Goal: Register for event/course

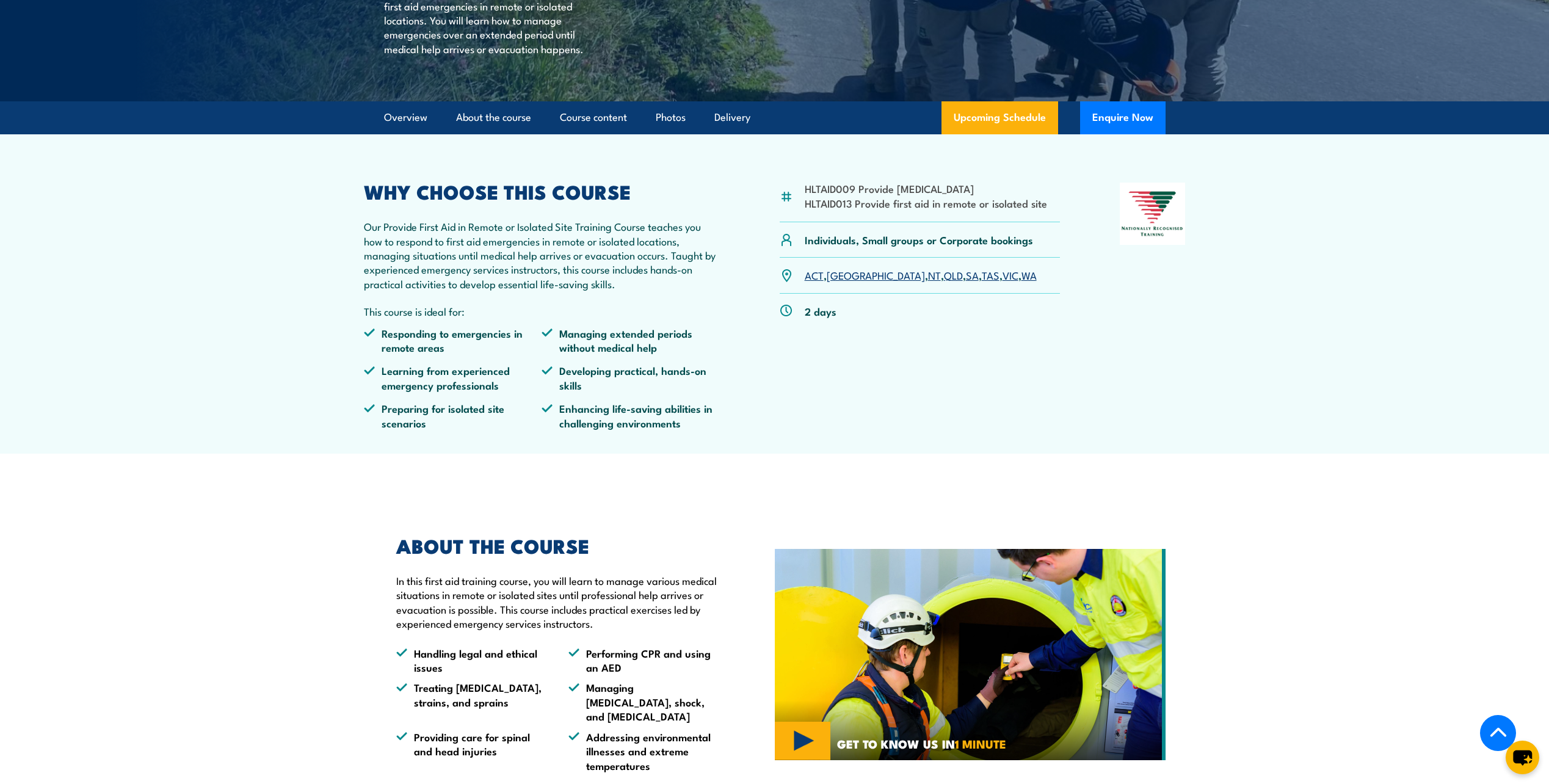
scroll to position [305, 0]
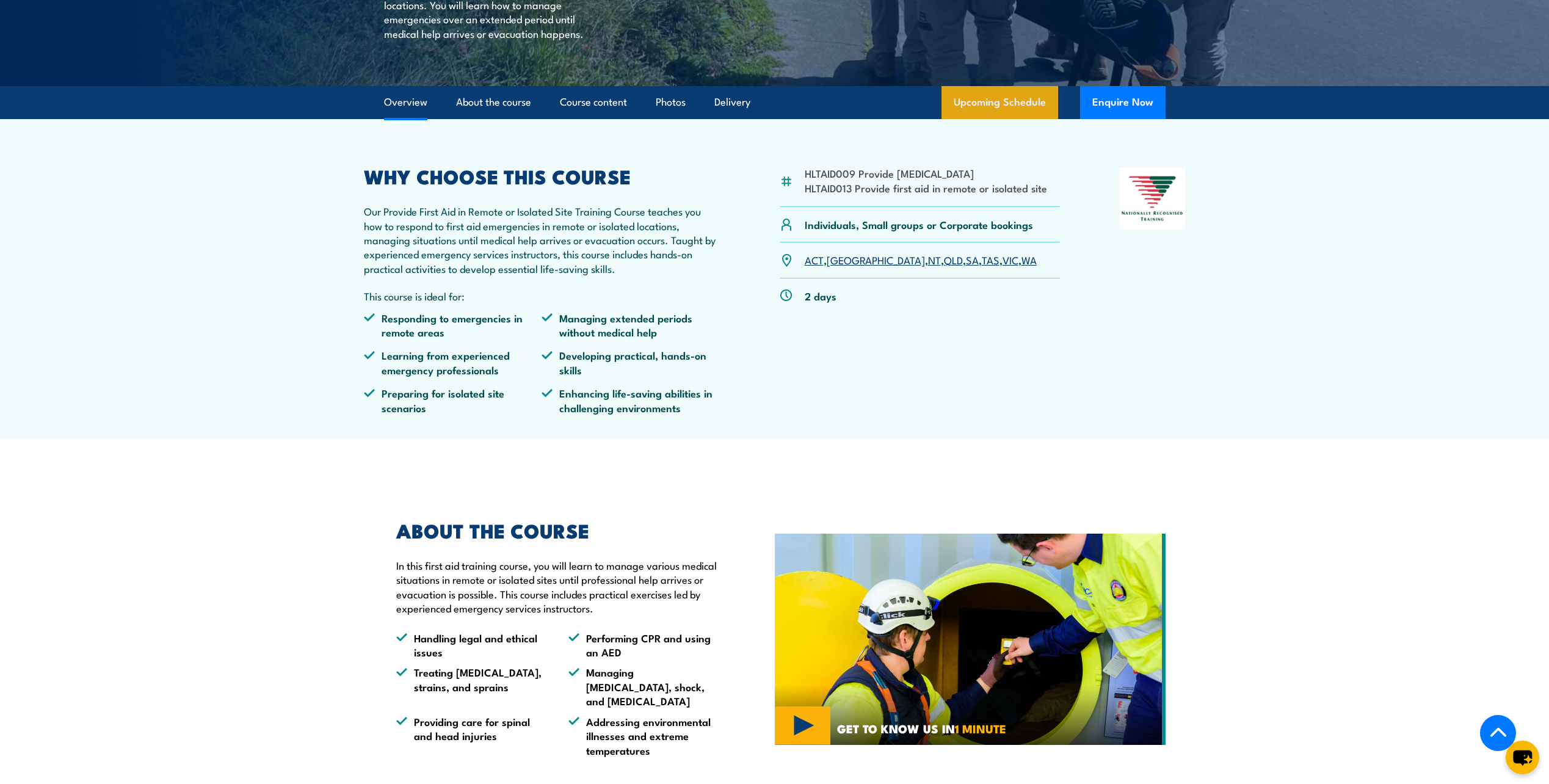
click at [994, 99] on link "Upcoming Schedule" at bounding box center [999, 102] width 116 height 33
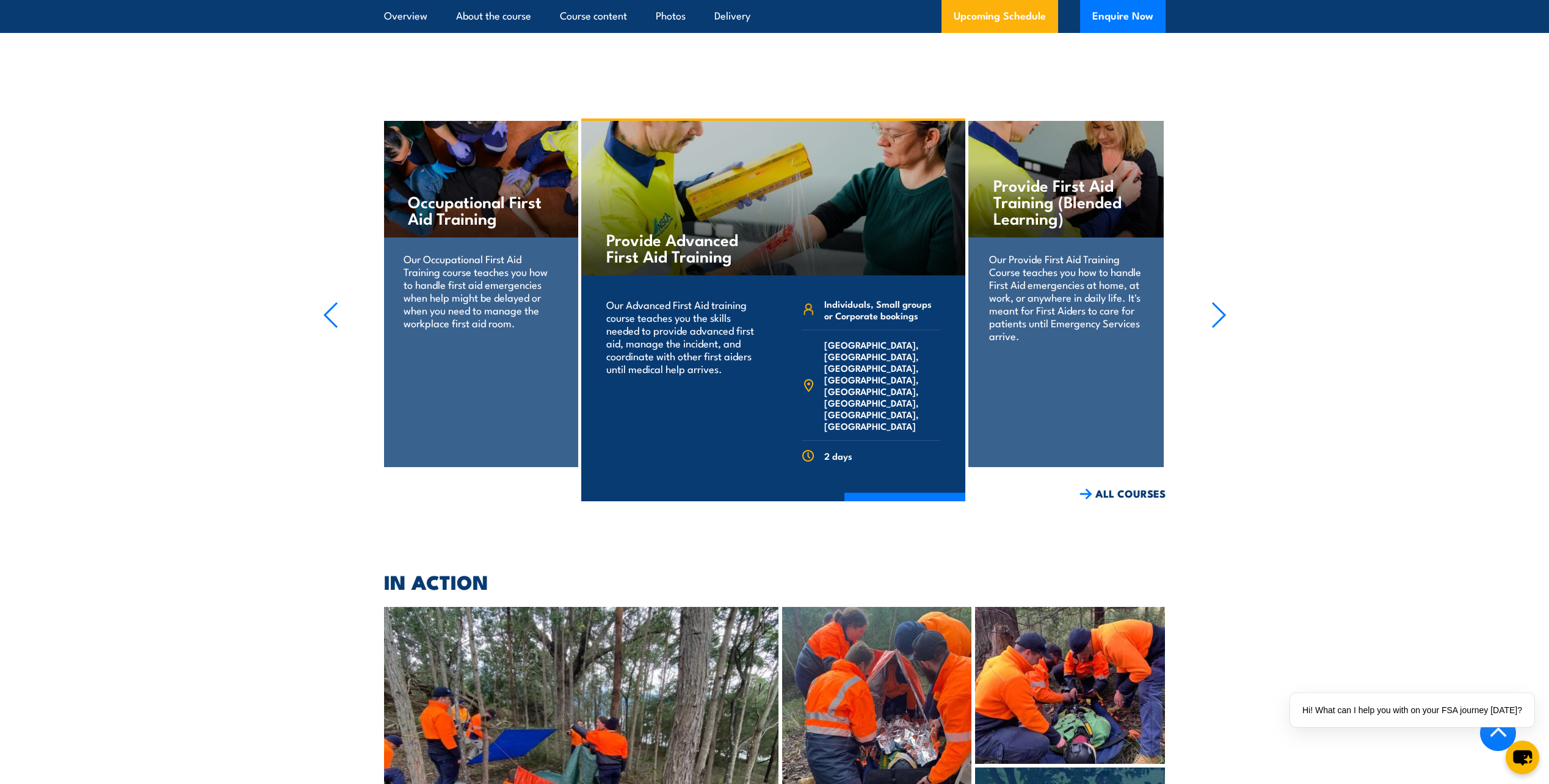
scroll to position [2440, 0]
click at [1213, 302] on icon "button" at bounding box center [1218, 316] width 15 height 27
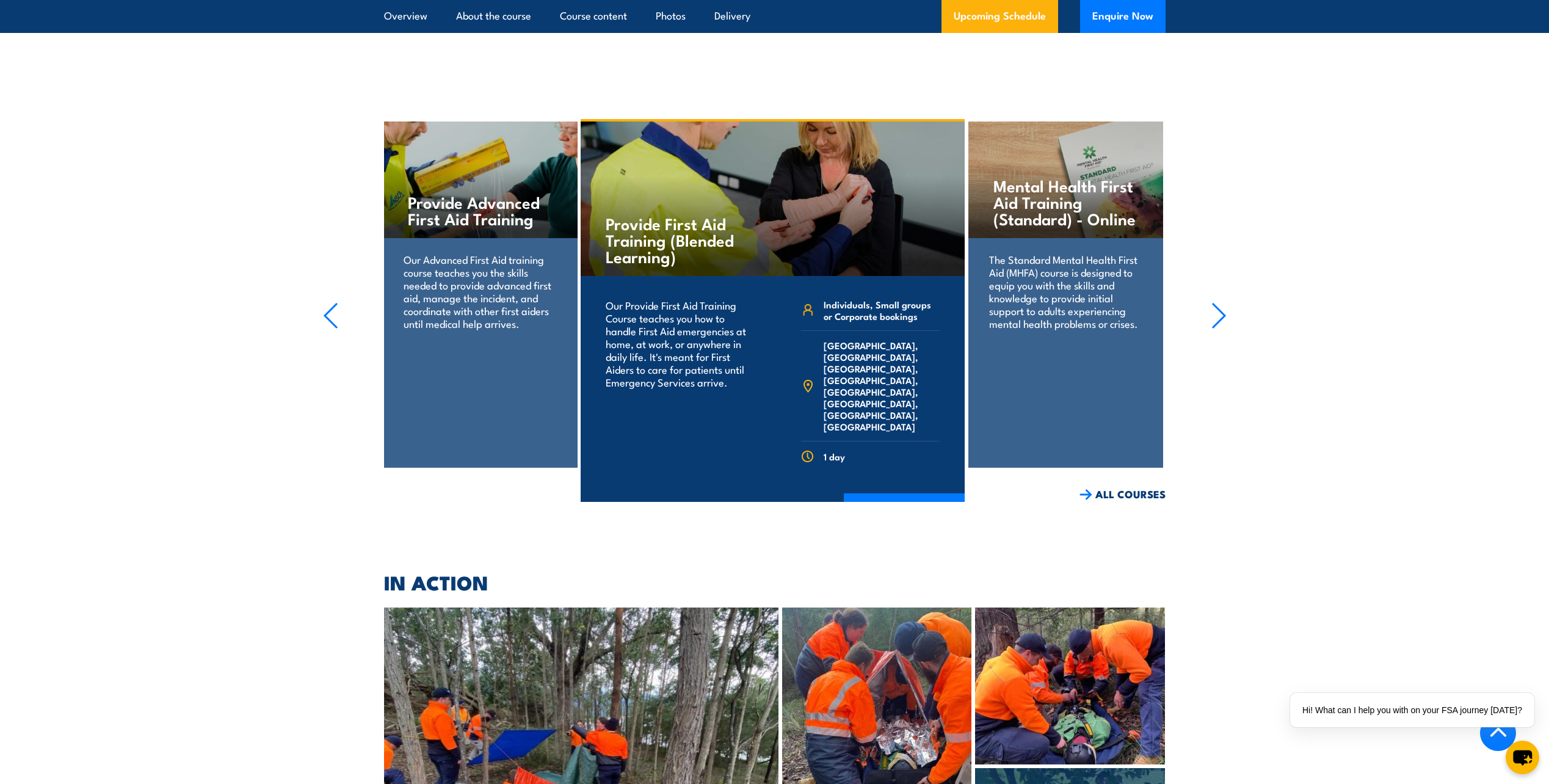
click at [1213, 302] on icon "button" at bounding box center [1218, 316] width 15 height 27
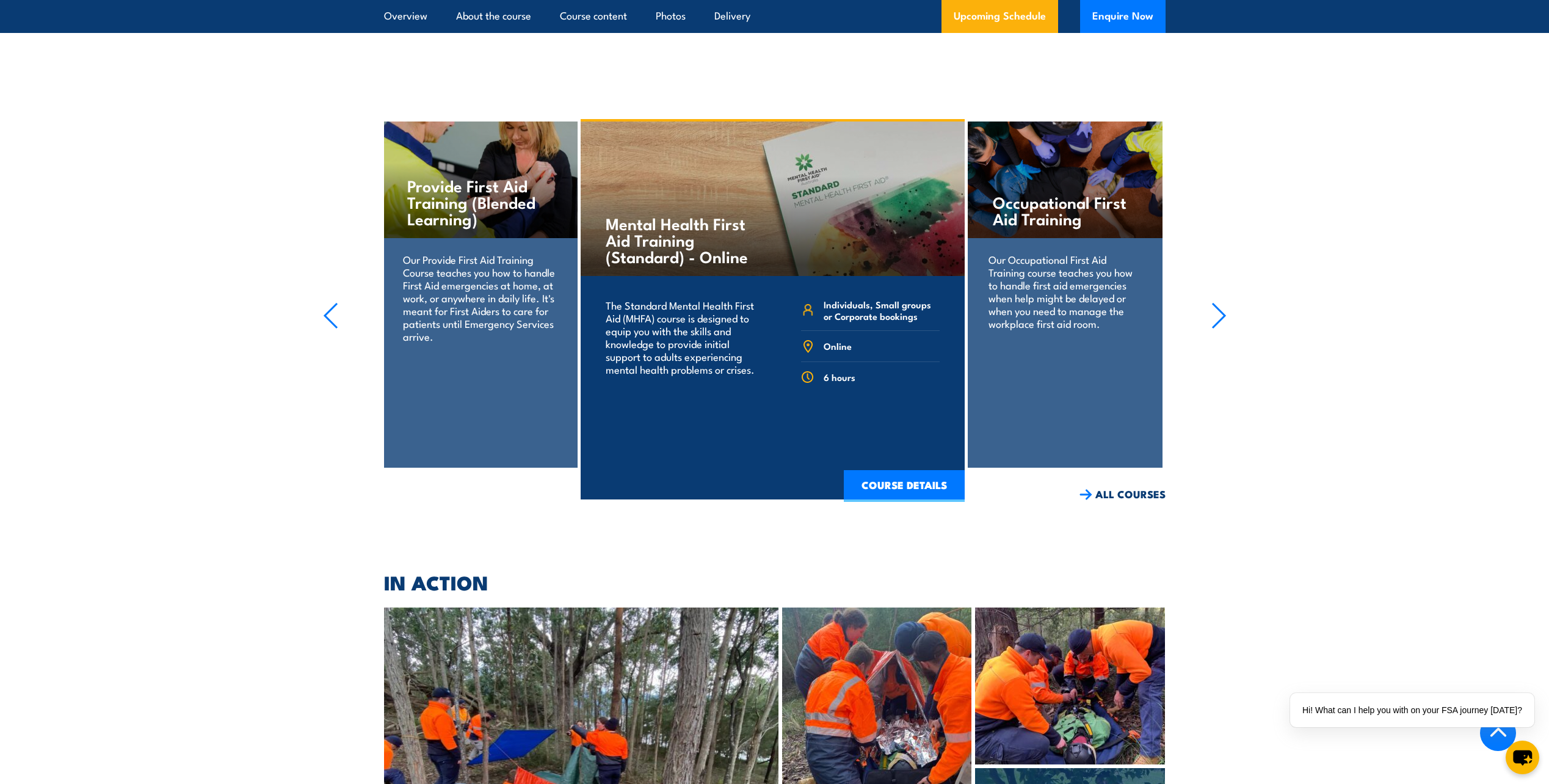
click at [1213, 302] on icon "button" at bounding box center [1218, 316] width 15 height 27
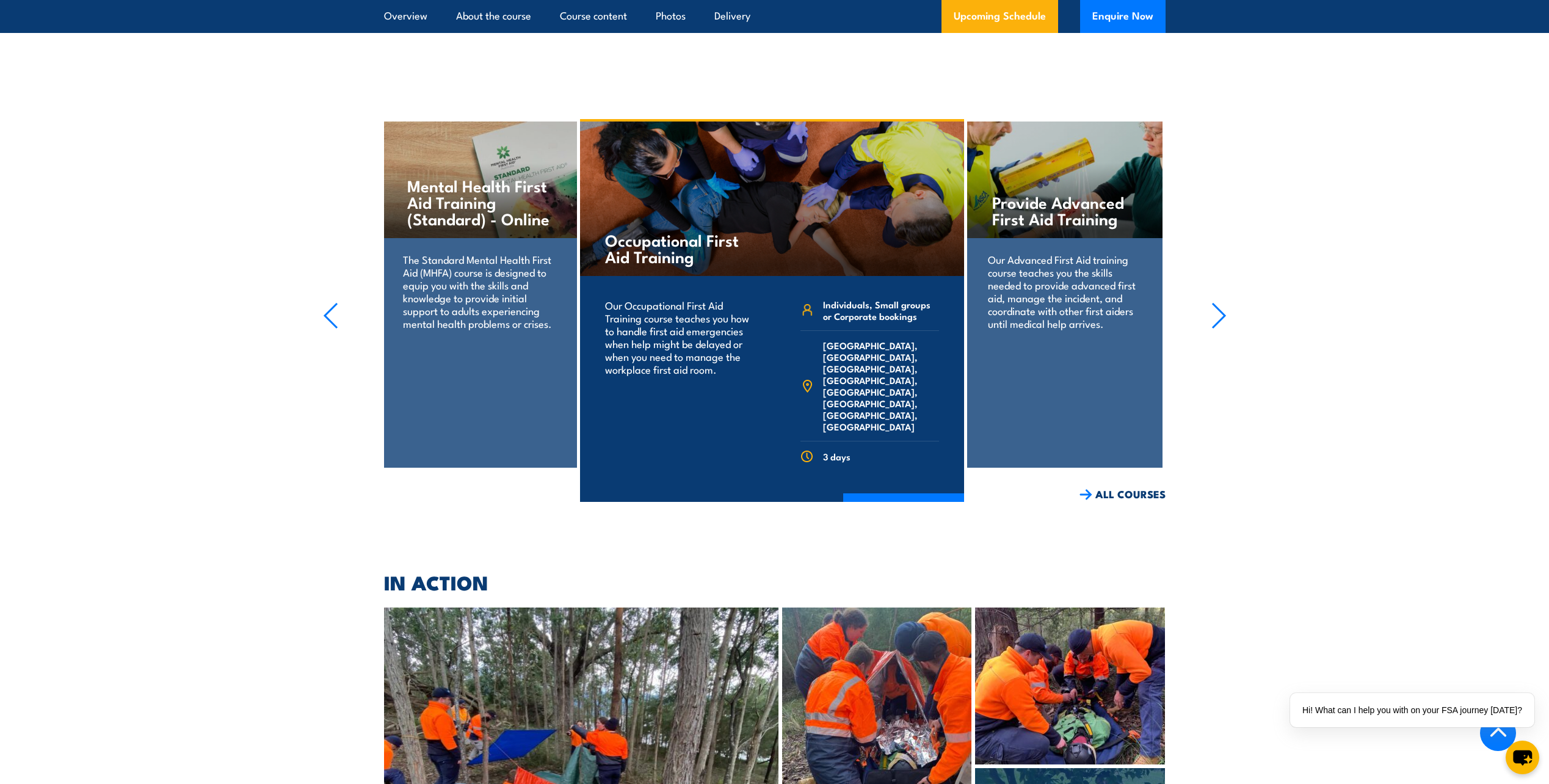
click at [1213, 302] on icon "button" at bounding box center [1218, 316] width 15 height 27
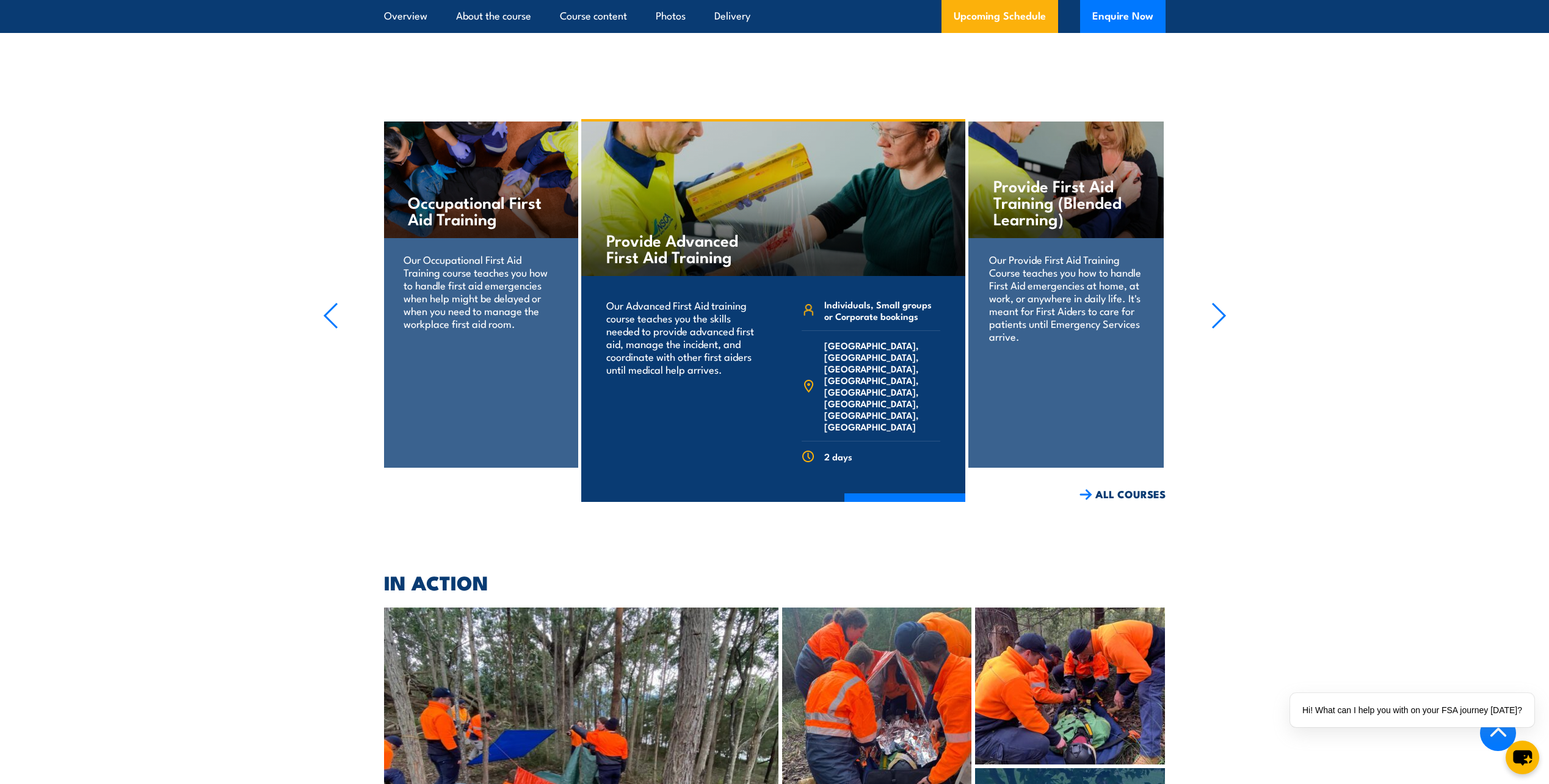
click at [1213, 302] on icon "button" at bounding box center [1218, 316] width 15 height 27
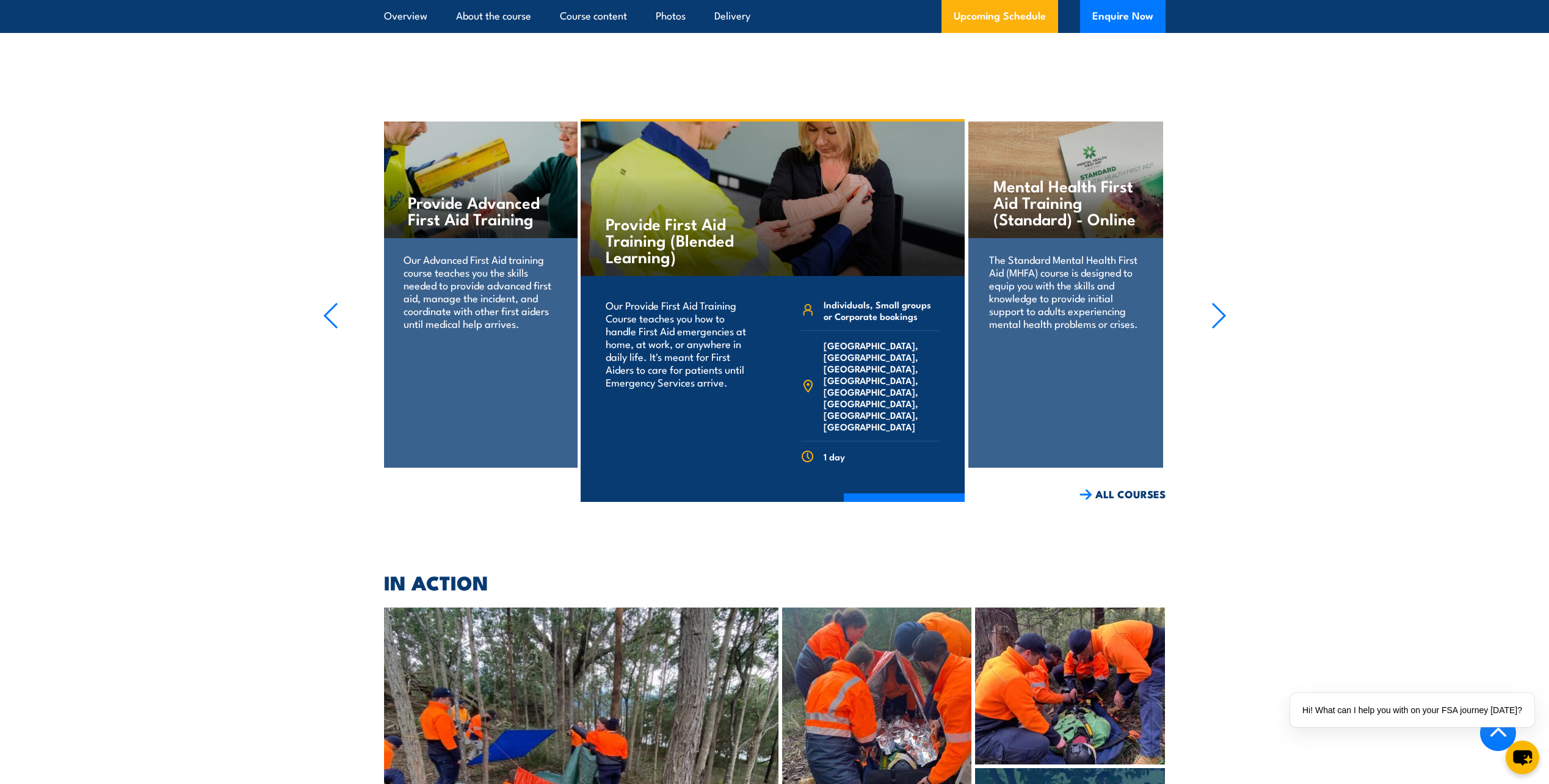
click at [1213, 302] on icon "button" at bounding box center [1218, 316] width 15 height 27
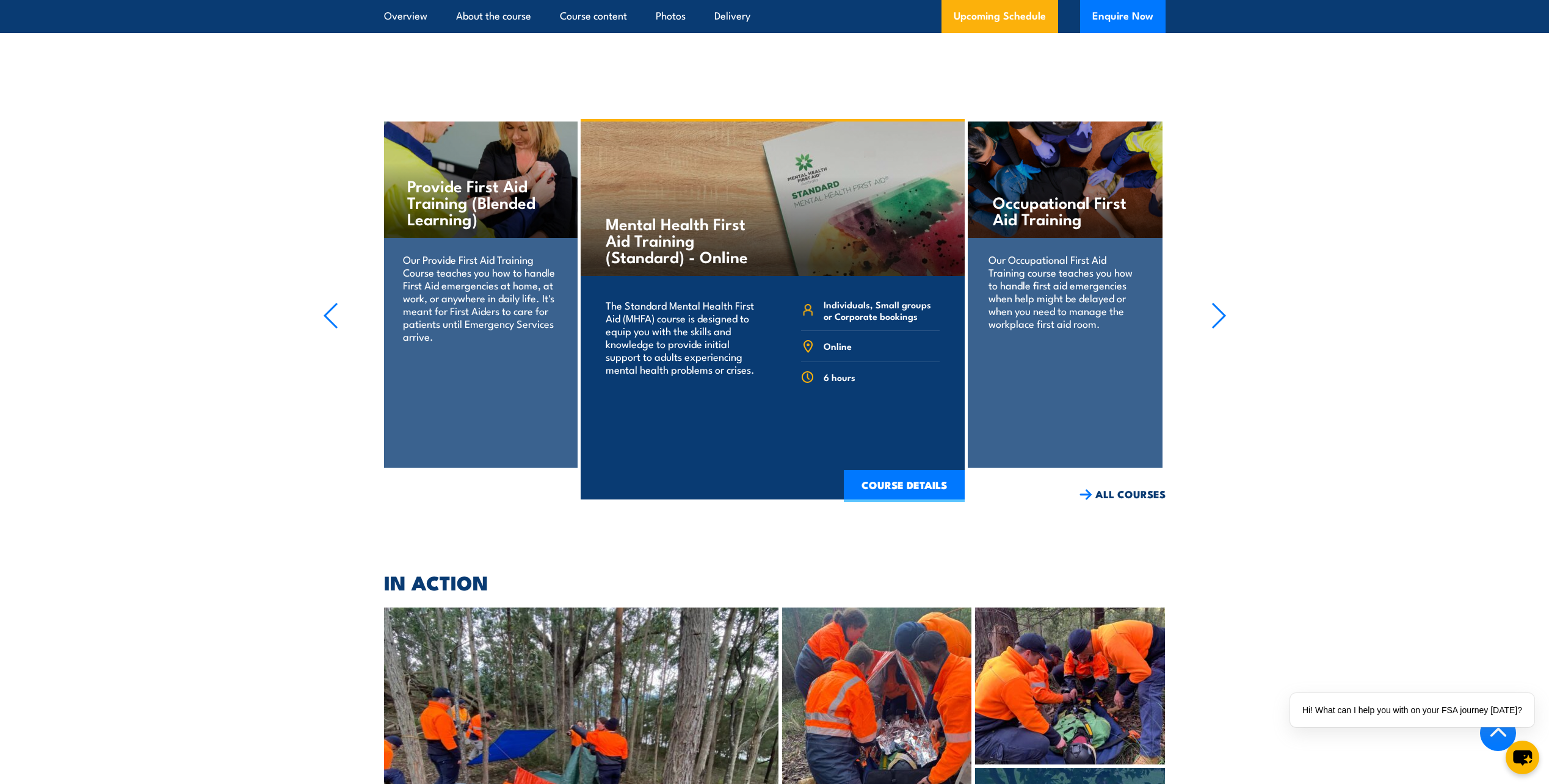
click at [1213, 302] on icon "button" at bounding box center [1218, 316] width 15 height 27
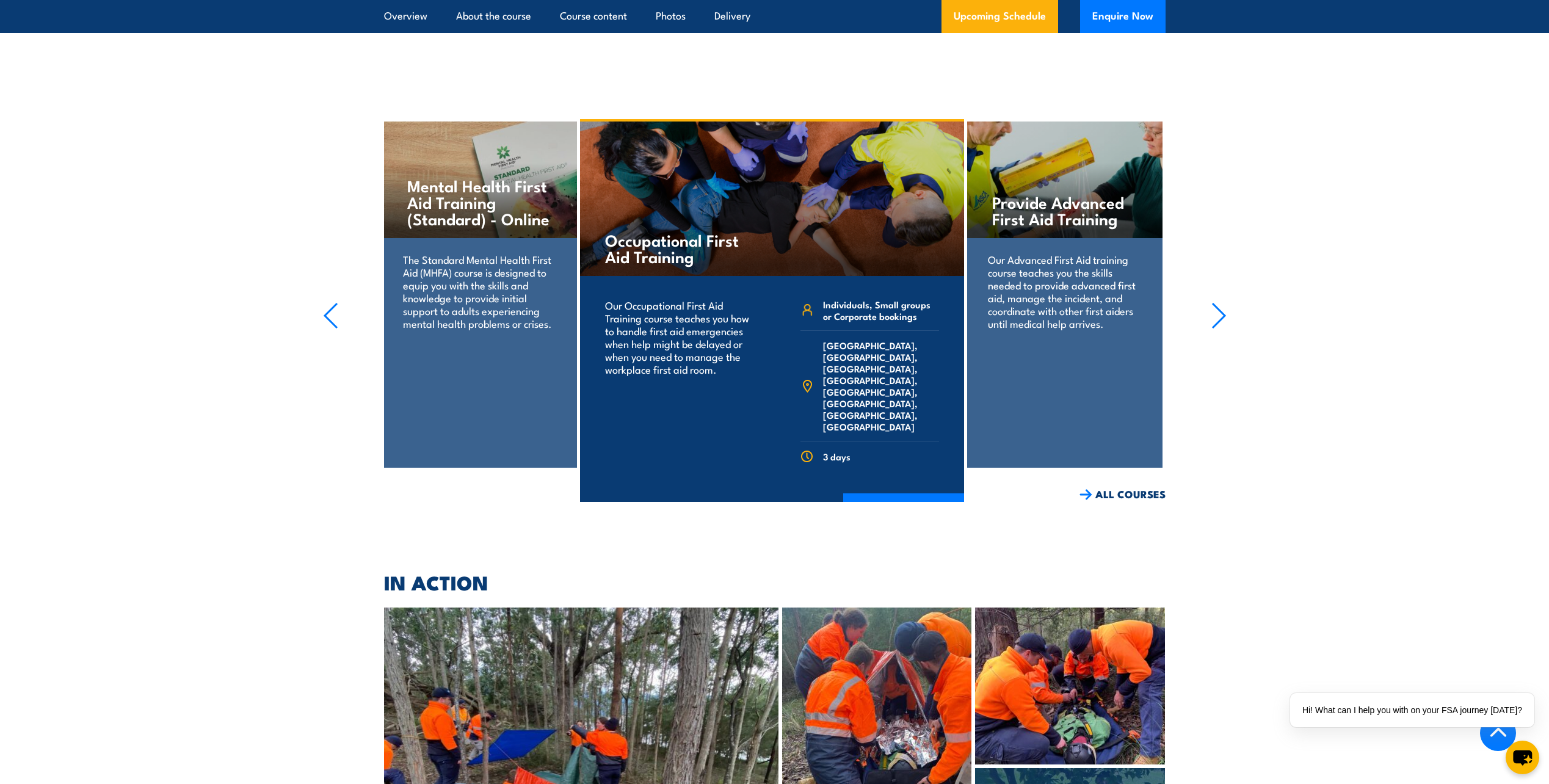
click at [1213, 302] on icon "button" at bounding box center [1218, 316] width 15 height 27
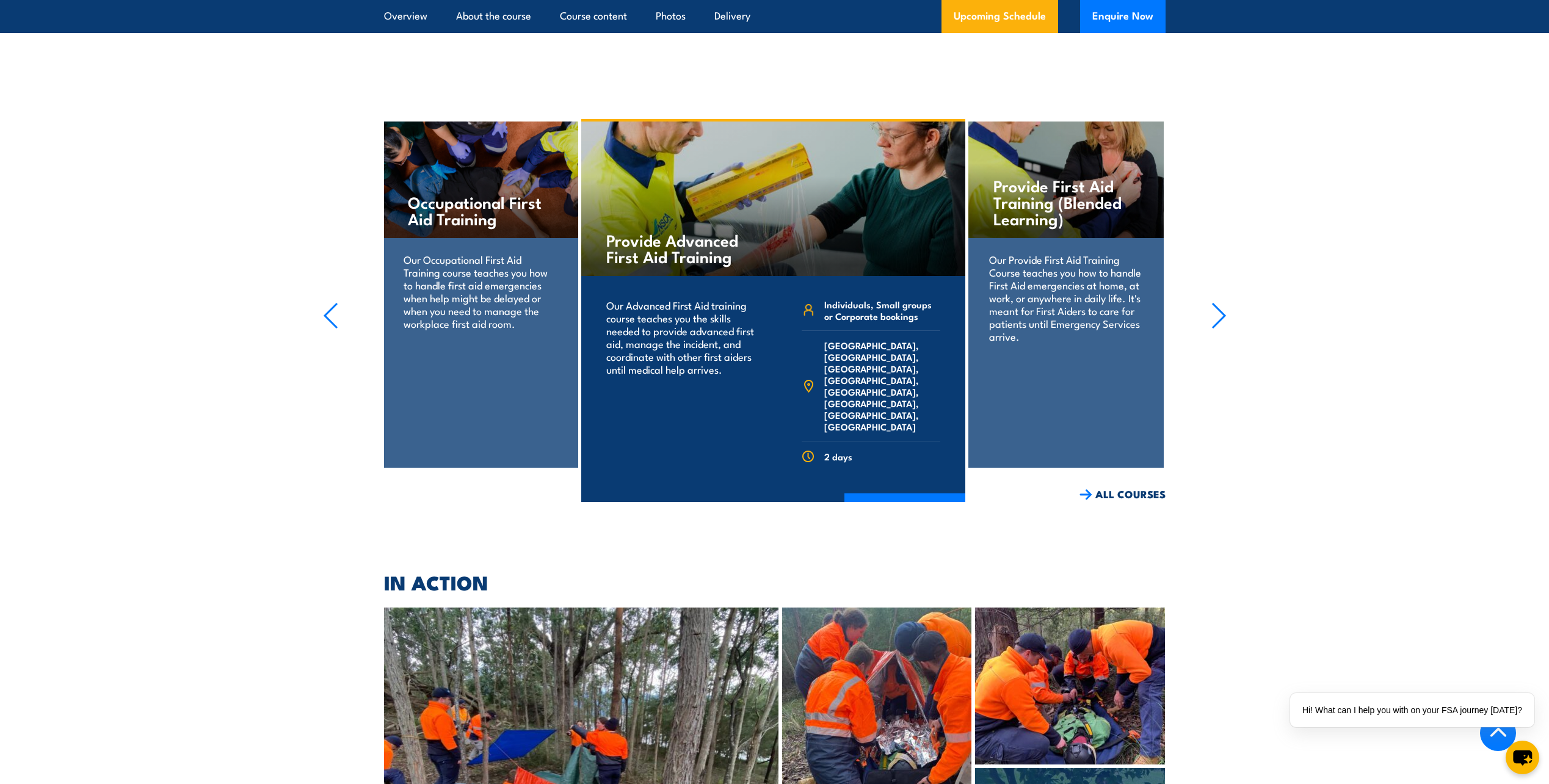
click at [1213, 302] on icon "button" at bounding box center [1218, 316] width 15 height 27
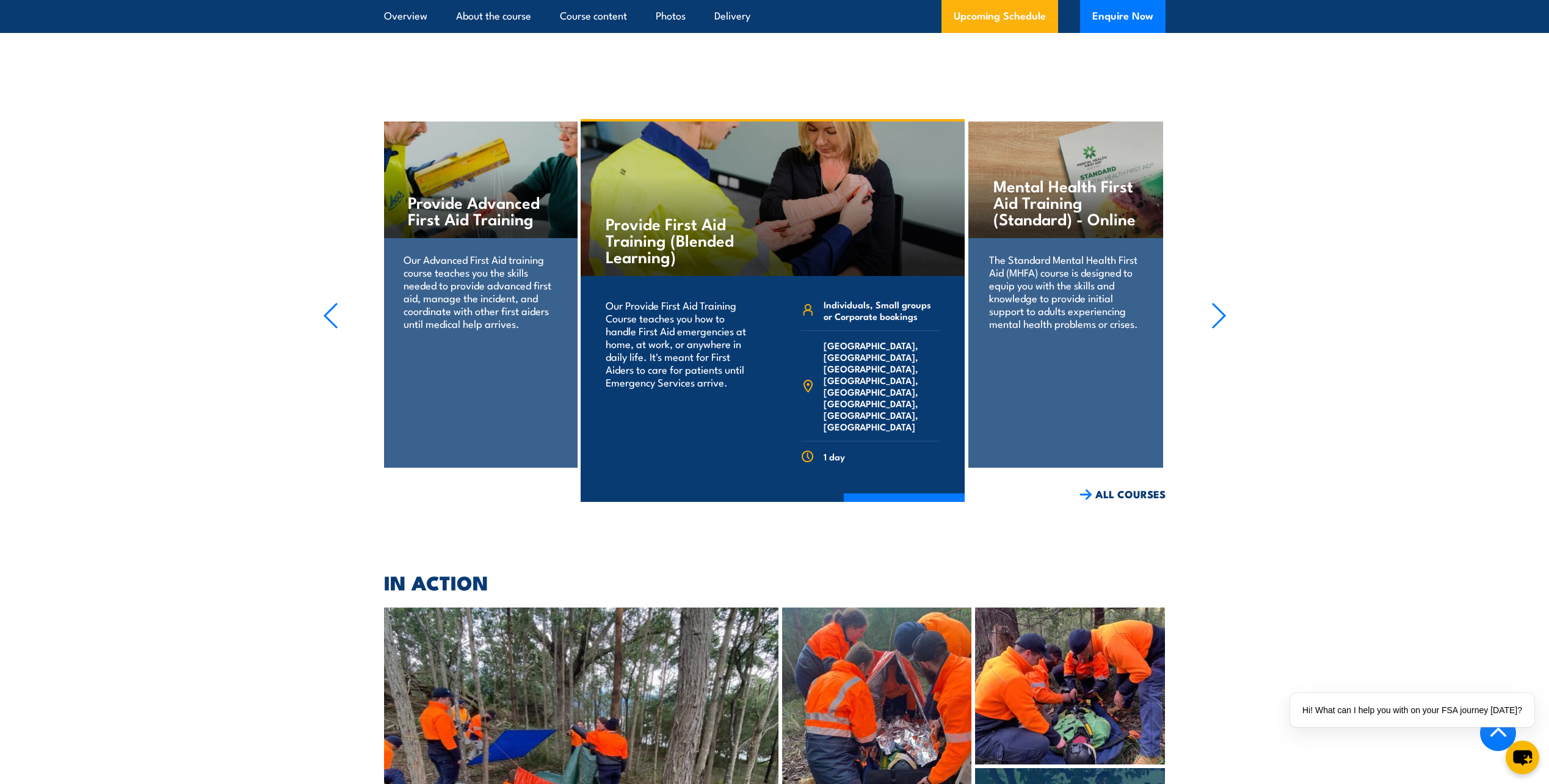
click at [1213, 302] on icon "button" at bounding box center [1218, 316] width 15 height 27
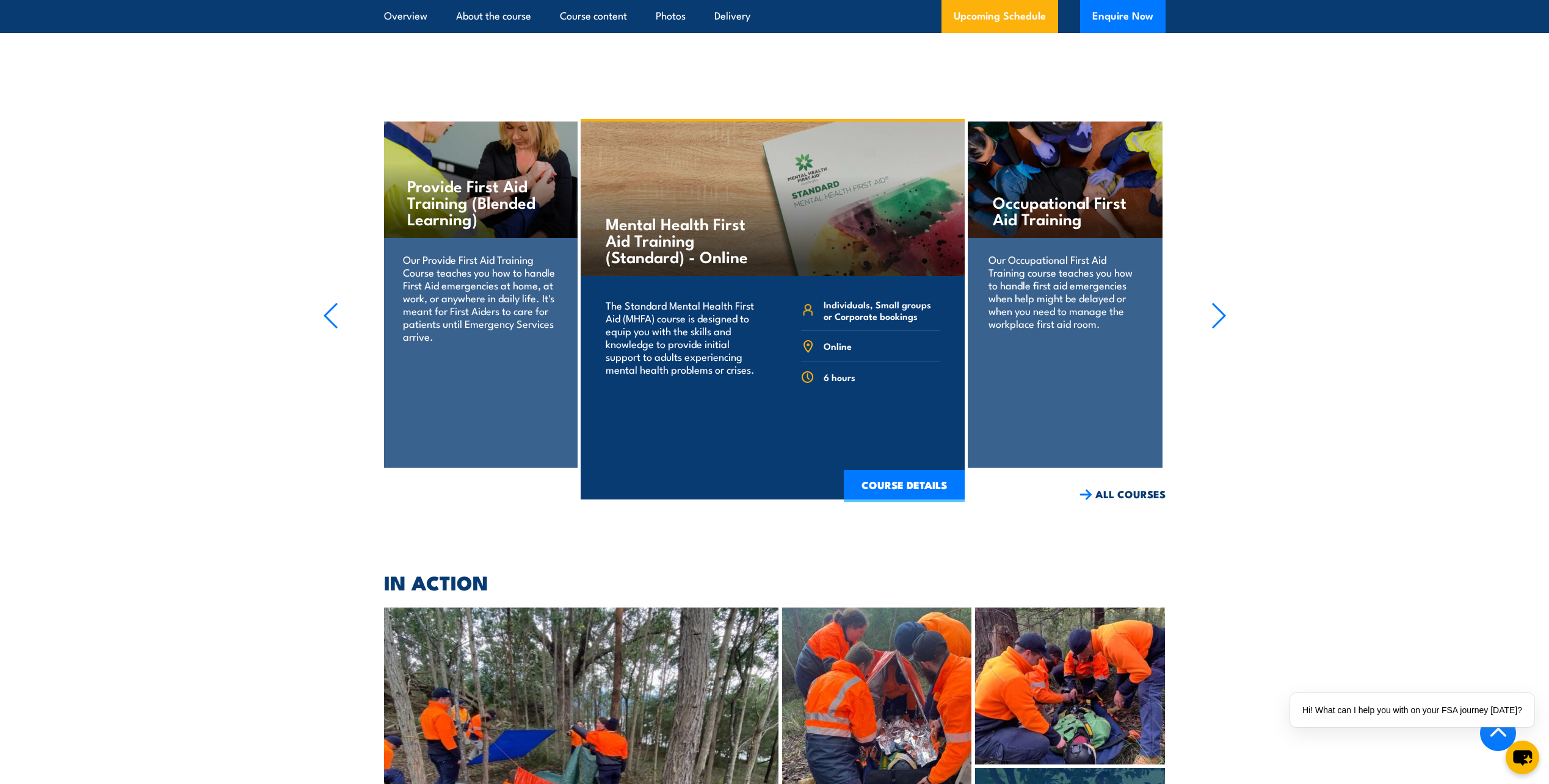
click at [1213, 302] on icon "button" at bounding box center [1218, 316] width 15 height 27
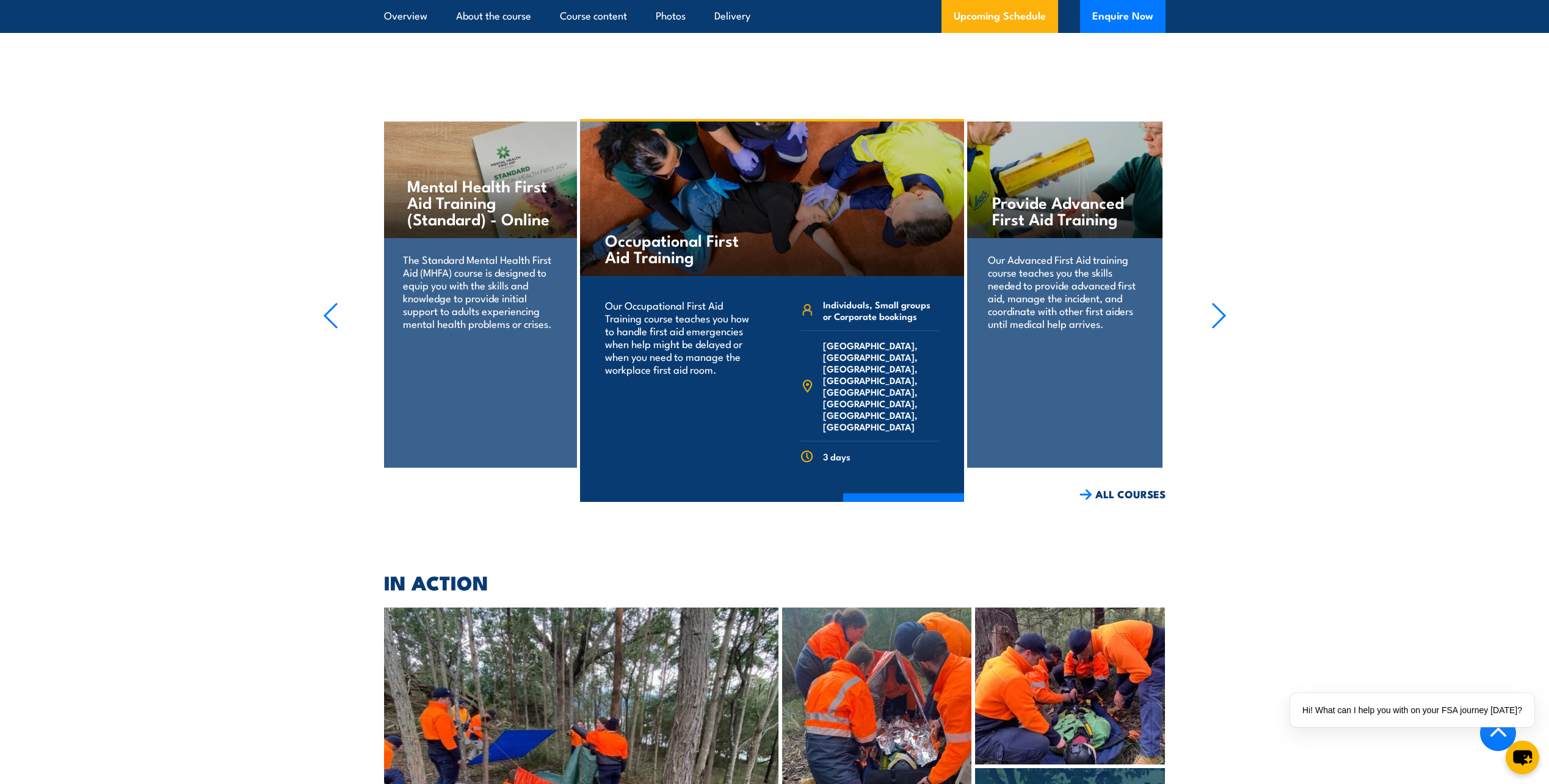
click at [1213, 302] on icon "button" at bounding box center [1218, 316] width 15 height 27
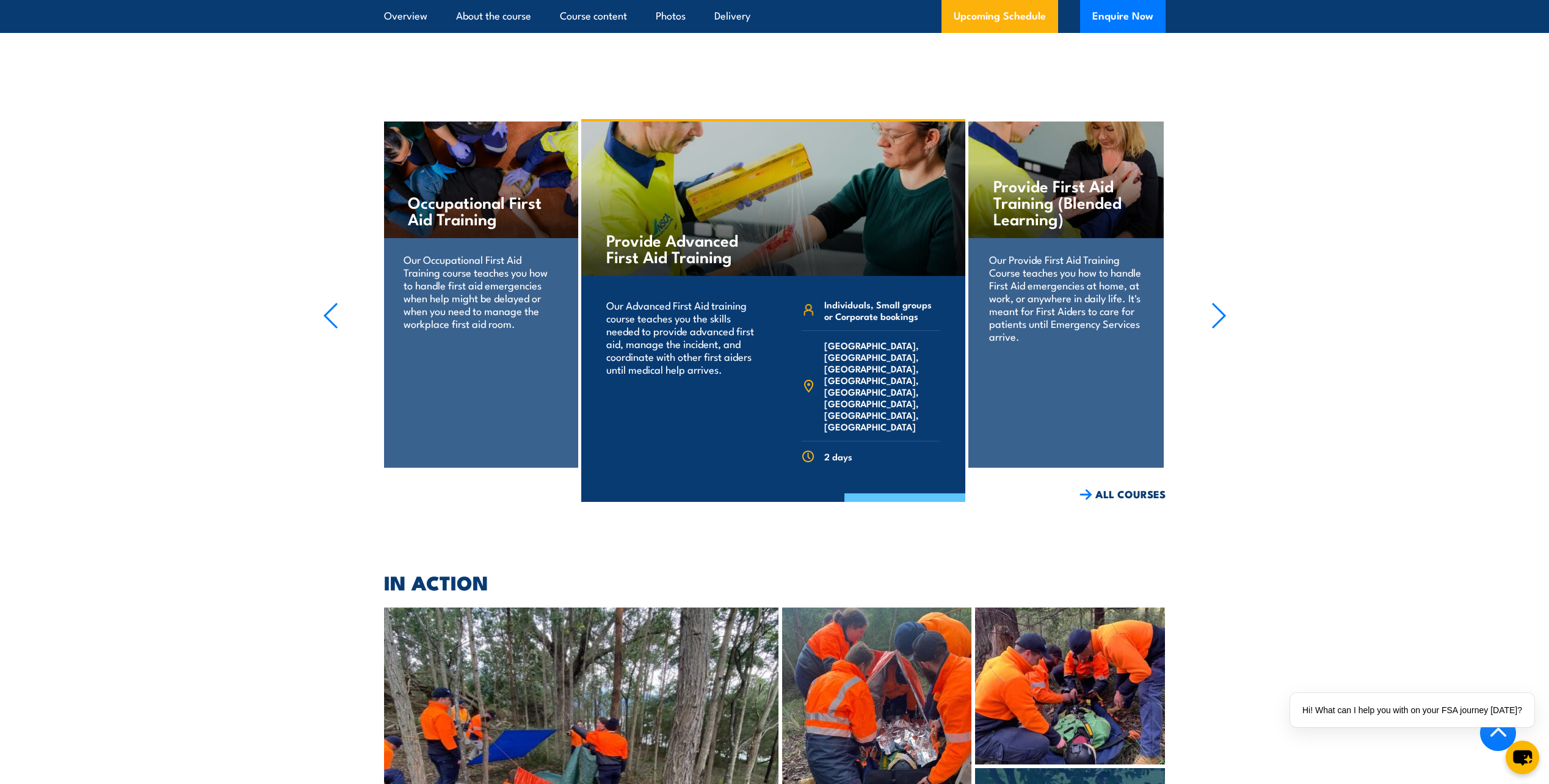
click at [930, 493] on link "COURSE DETAILS" at bounding box center [904, 509] width 121 height 32
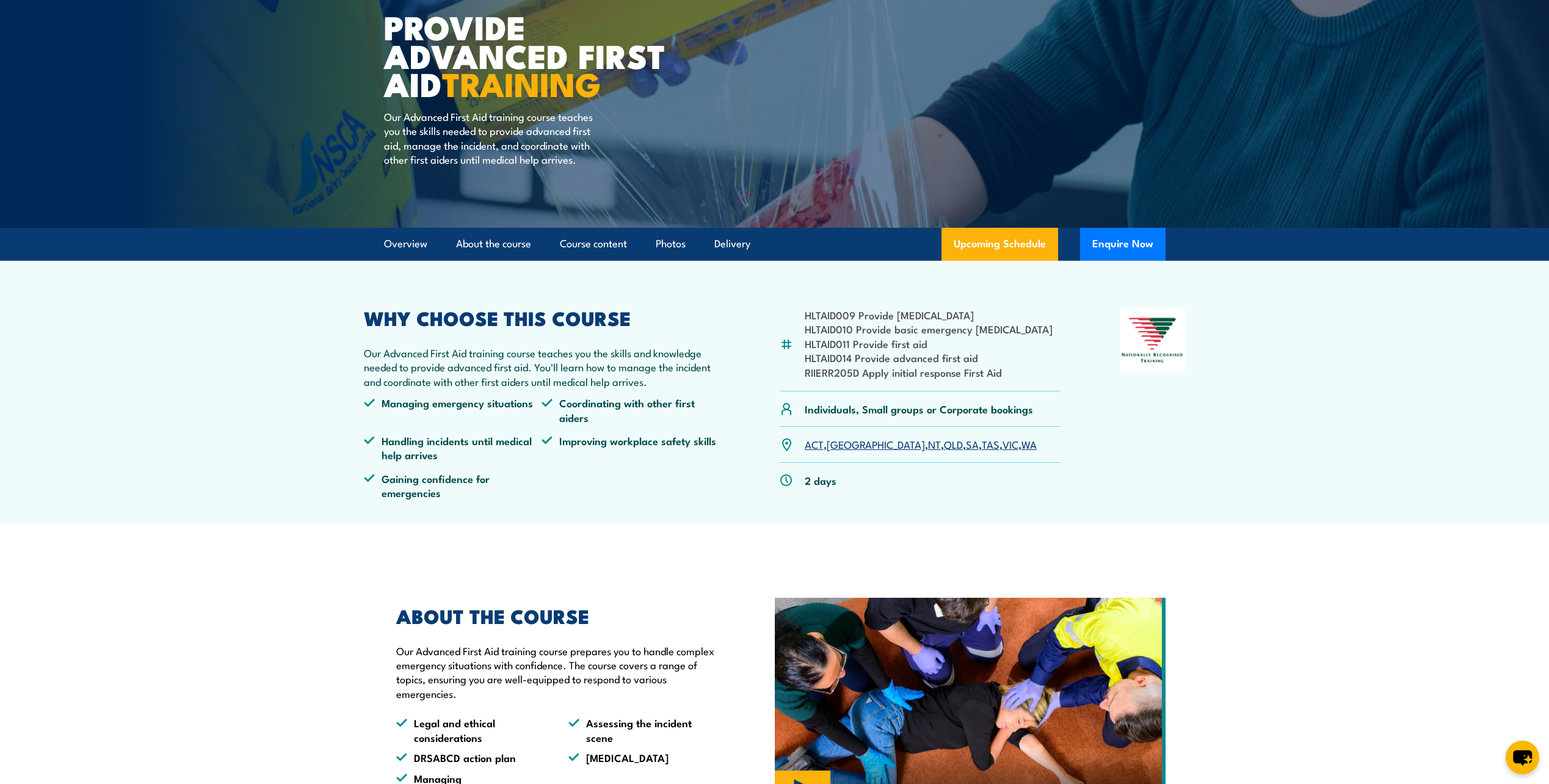
scroll to position [183, 0]
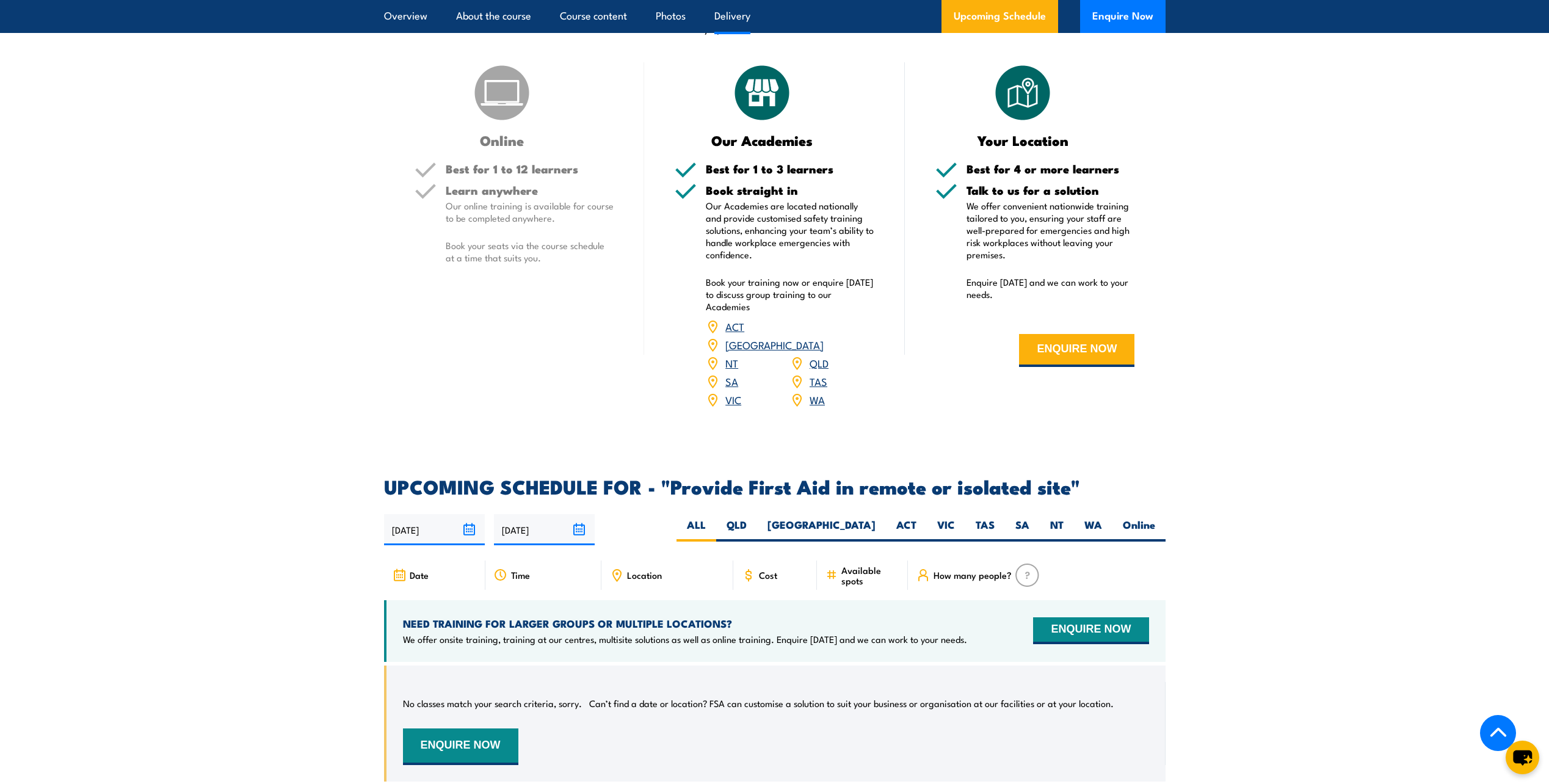
scroll to position [1708, 0]
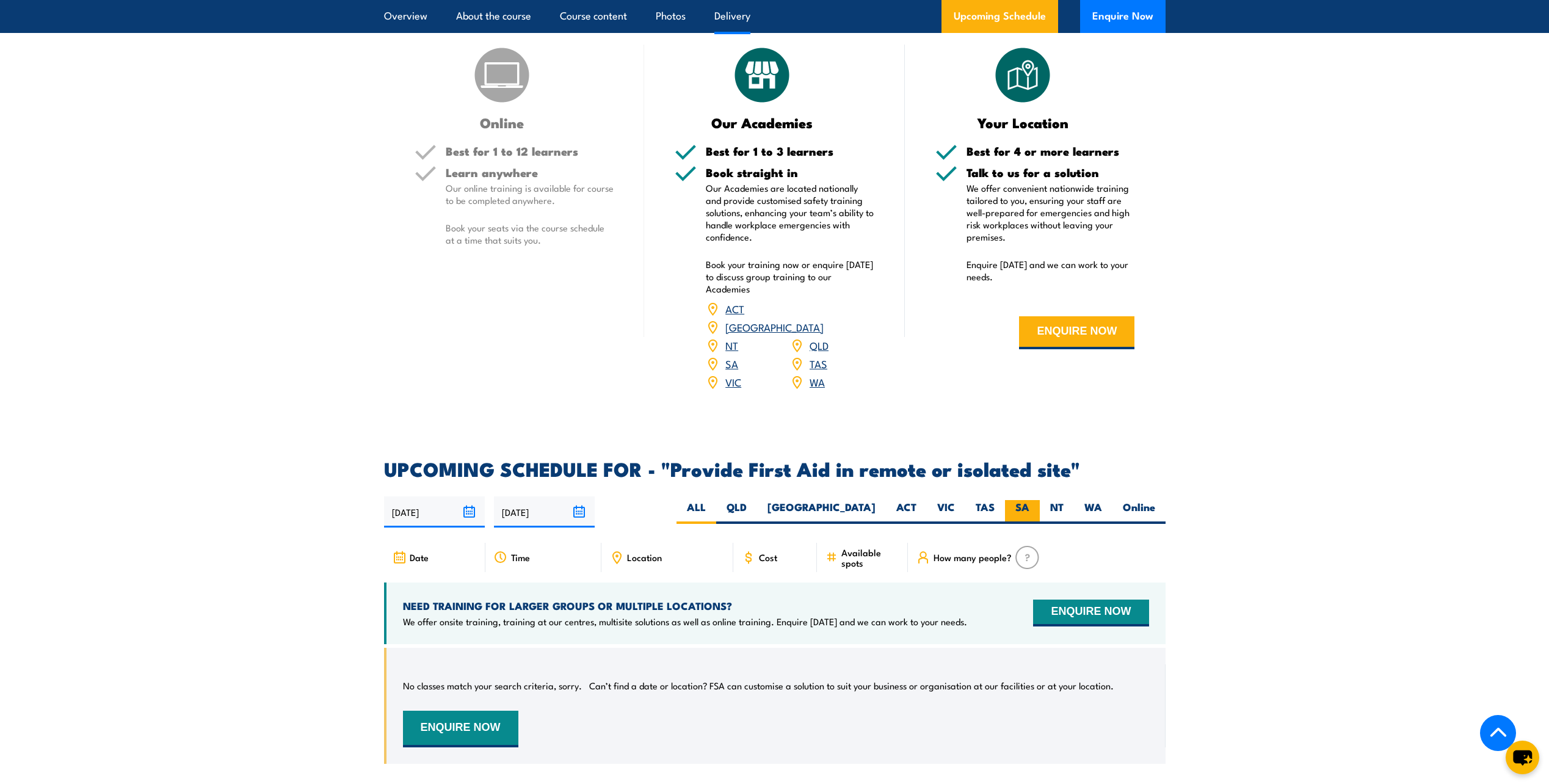
click at [1015, 500] on label "SA" at bounding box center [1022, 511] width 35 height 24
click at [1030, 500] on input "SA" at bounding box center [1033, 503] width 8 height 8
radio input "true"
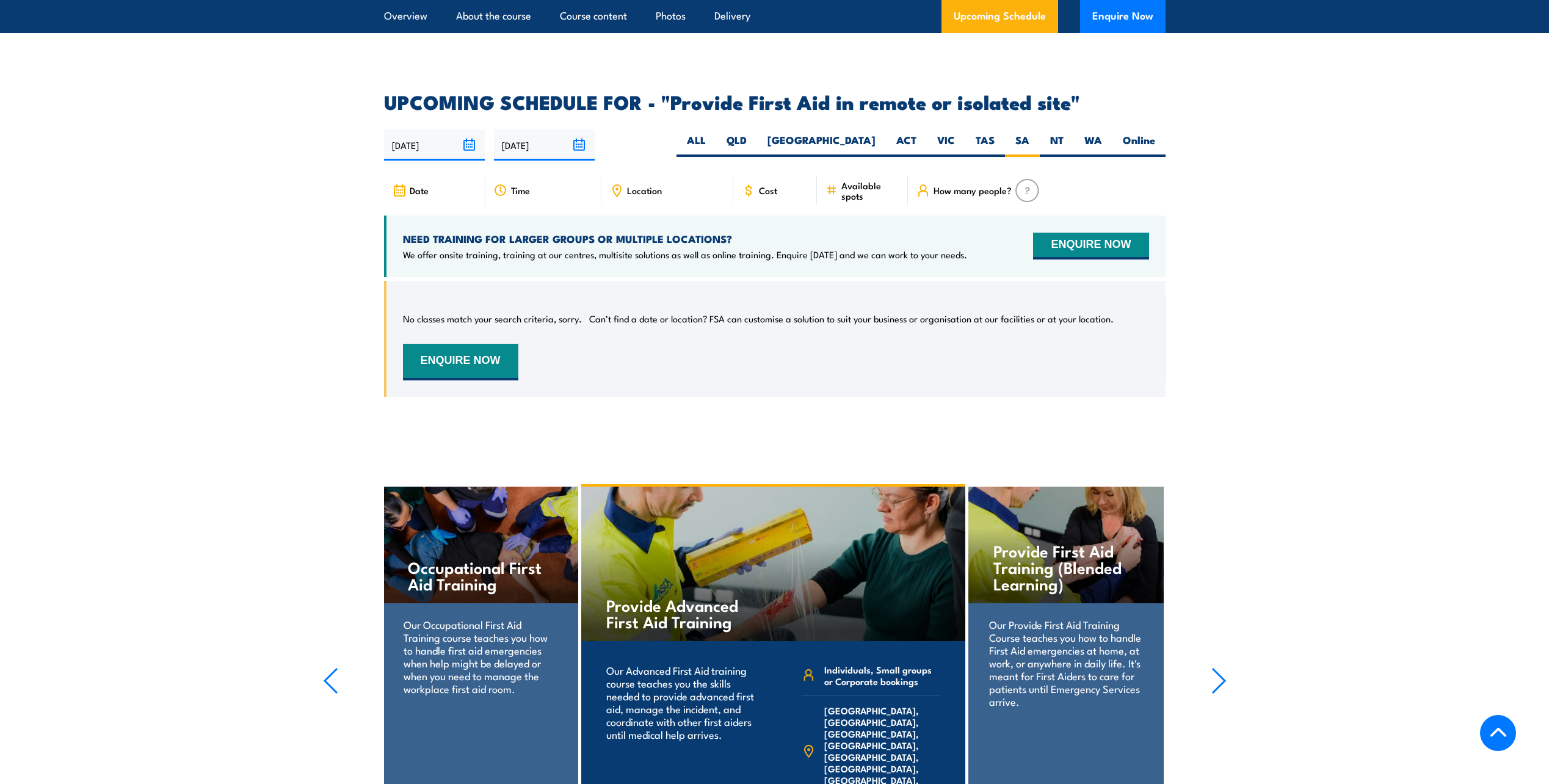
scroll to position [2135, 0]
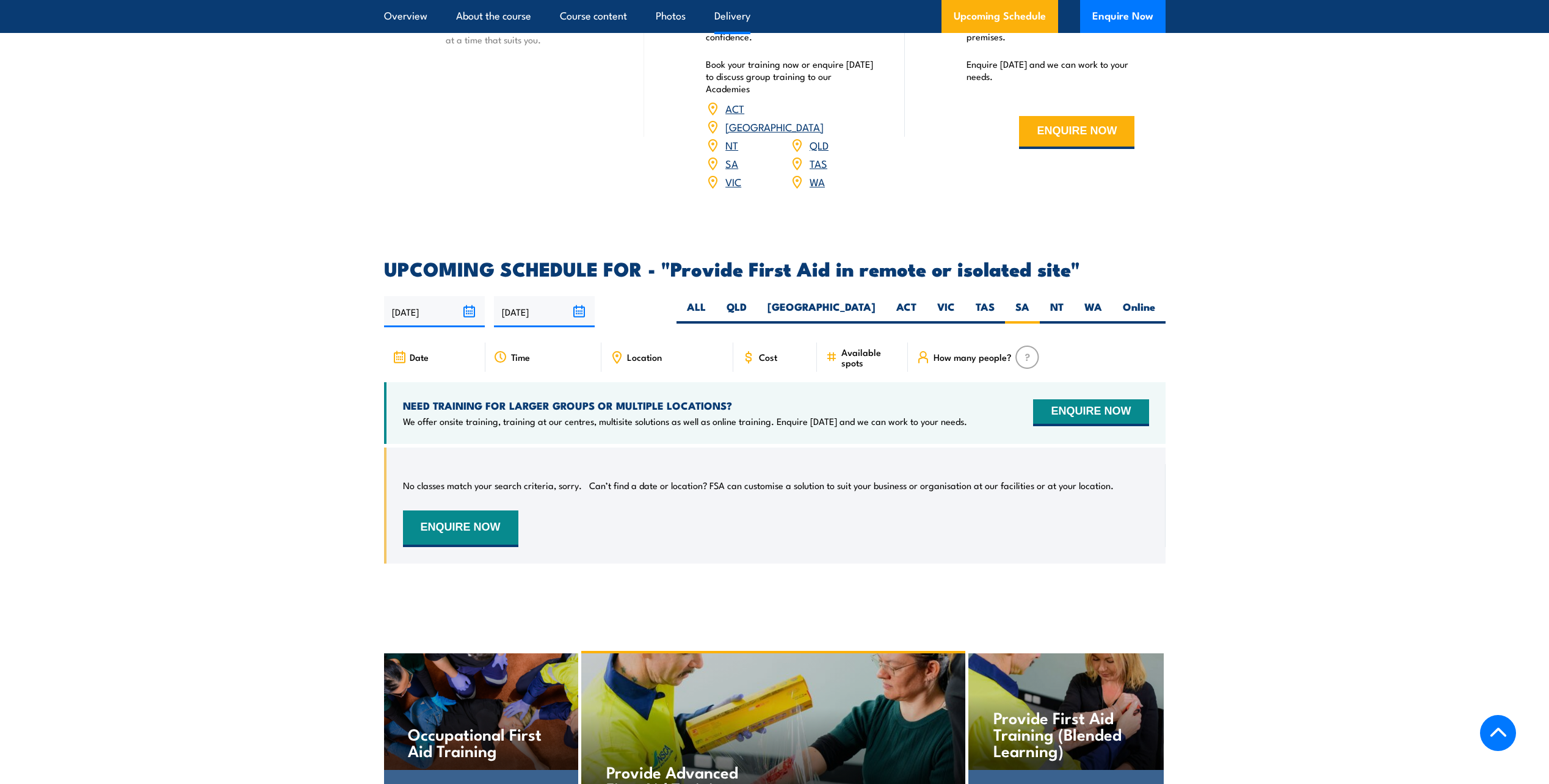
scroll to position [1911, 0]
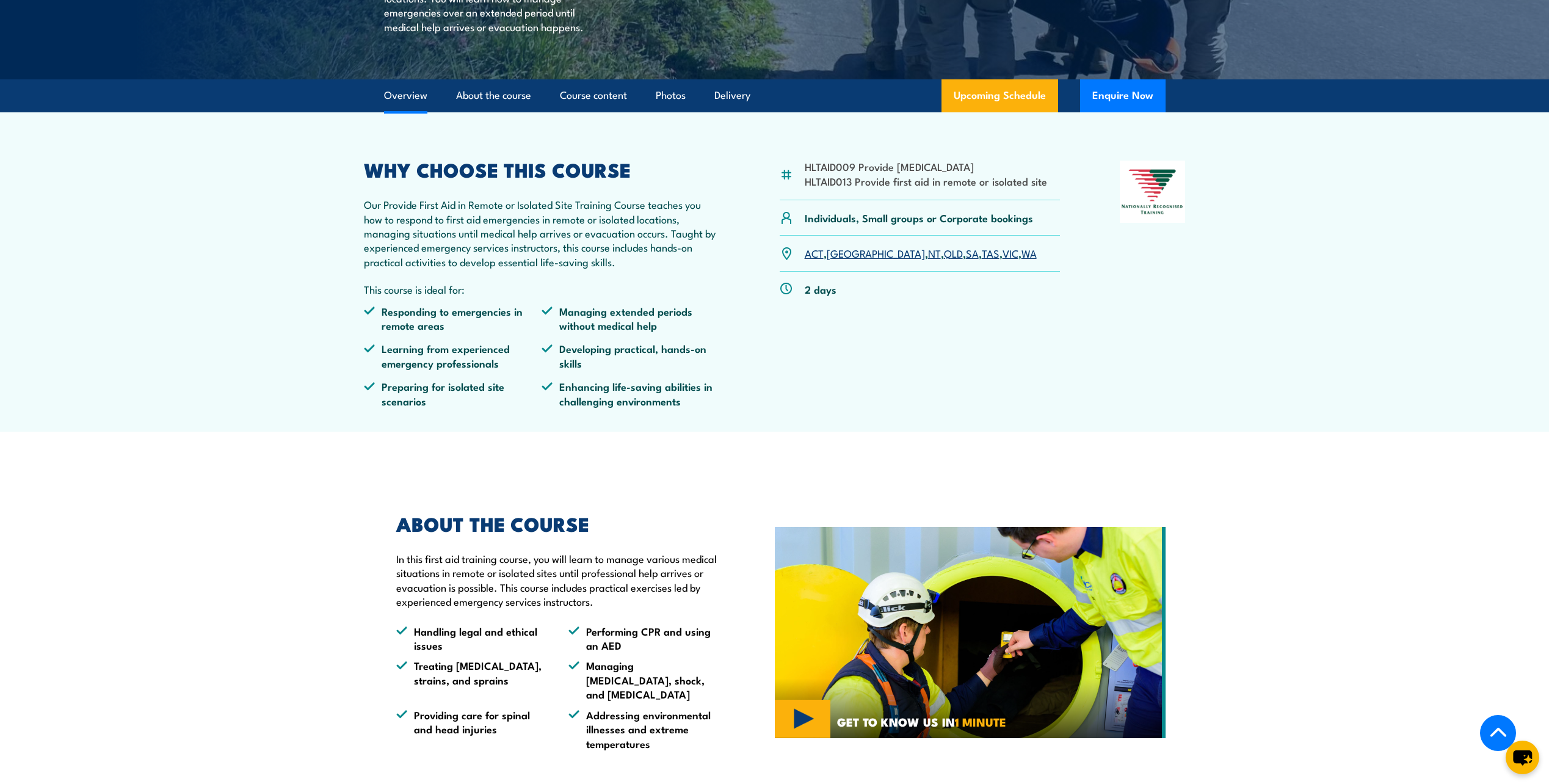
scroll to position [305, 0]
